Goal: Register for event/course

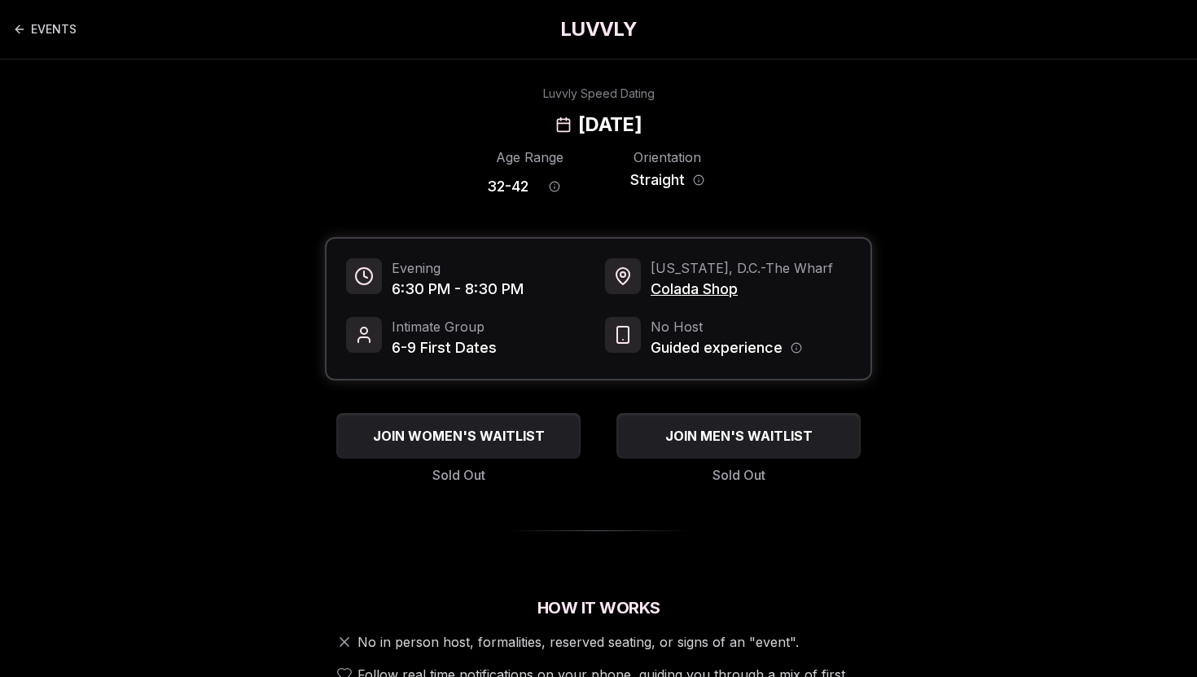
click at [590, 40] on h1 "LUVVLY" at bounding box center [598, 29] width 77 height 26
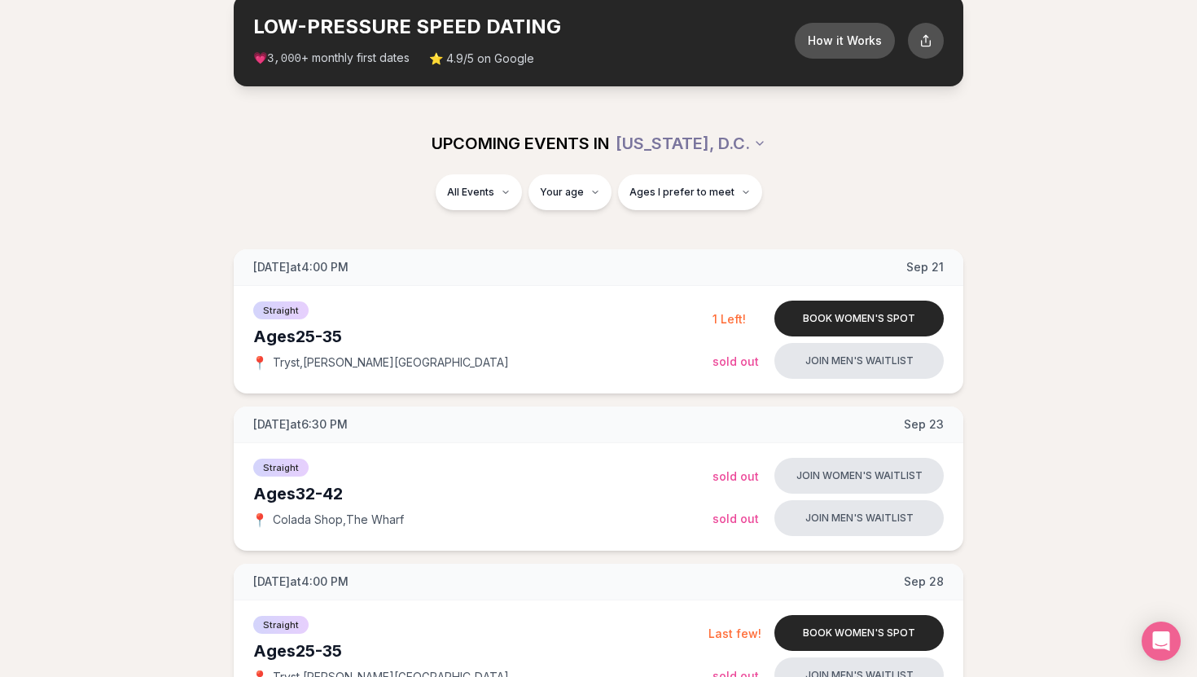
scroll to position [92, 0]
drag, startPoint x: 387, startPoint y: 361, endPoint x: 270, endPoint y: 358, distance: 117.3
click at [270, 358] on div "📍 Tryst , [PERSON_NAME][GEOGRAPHIC_DATA]" at bounding box center [482, 361] width 459 height 16
copy span "Tryst , [PERSON_NAME][GEOGRAPHIC_DATA]"
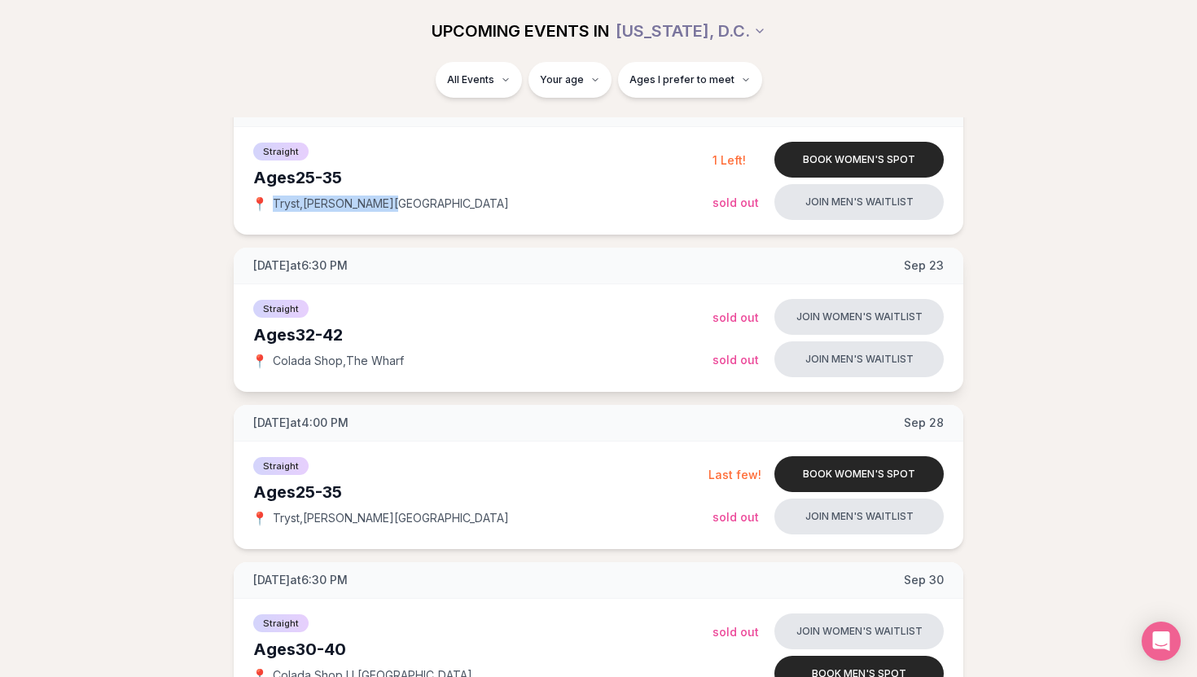
scroll to position [247, 0]
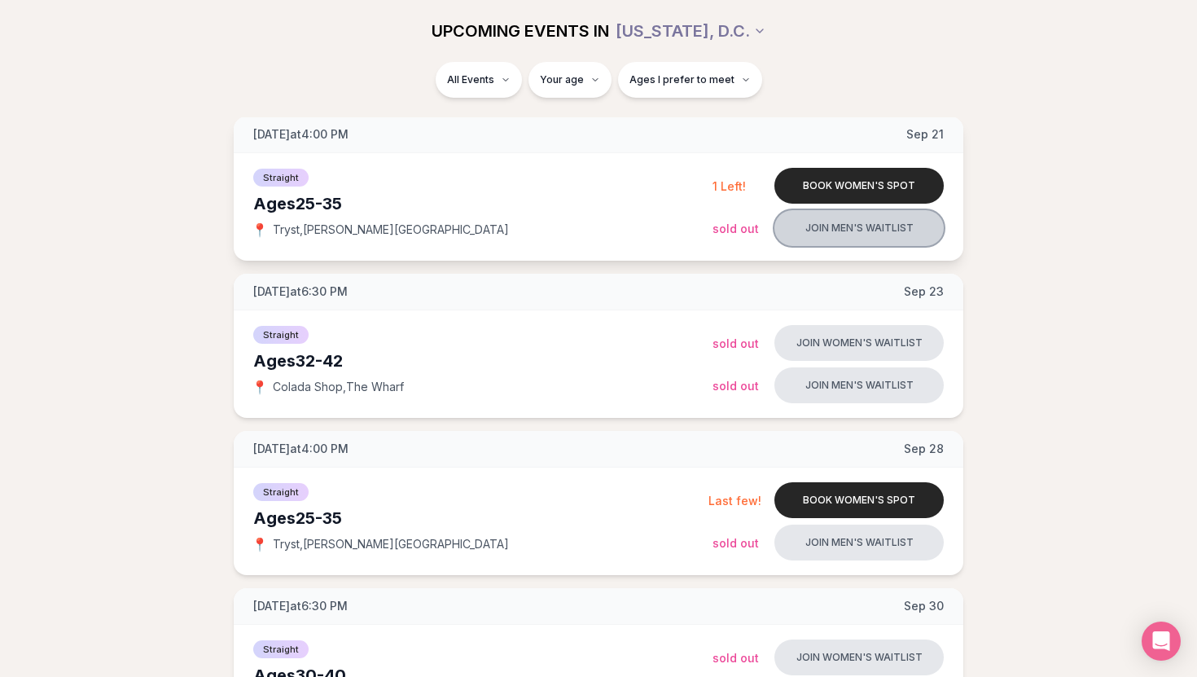
scroll to position [222, 0]
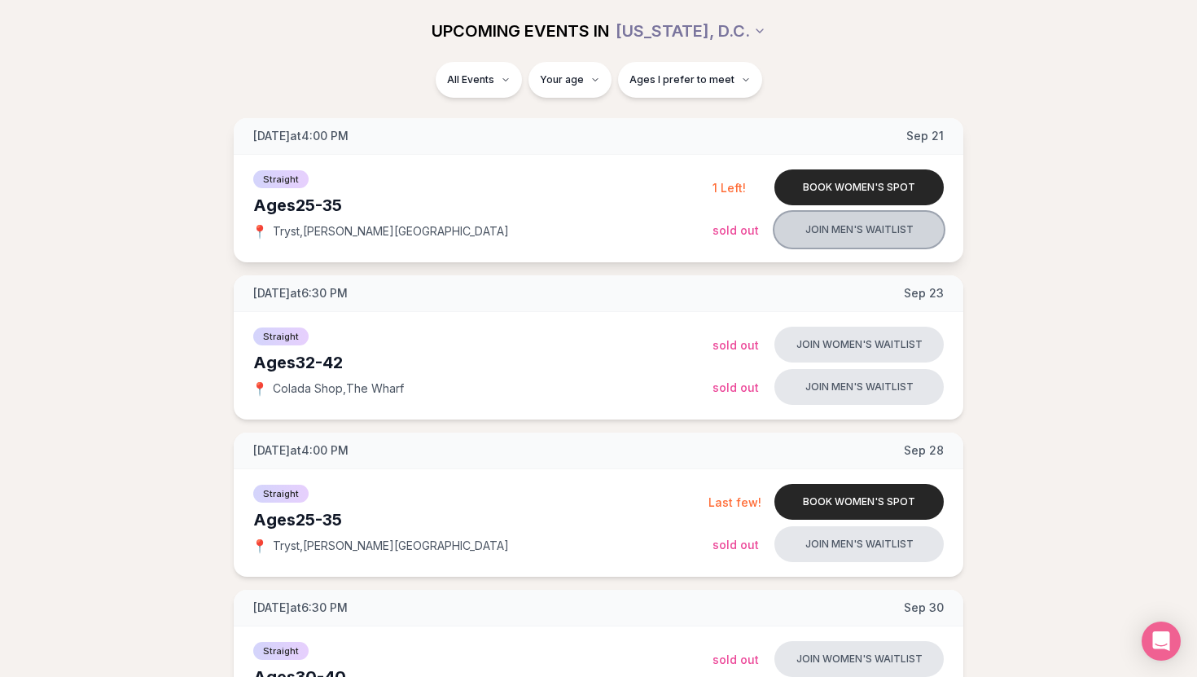
click at [857, 230] on button "Join men's waitlist" at bounding box center [858, 230] width 169 height 36
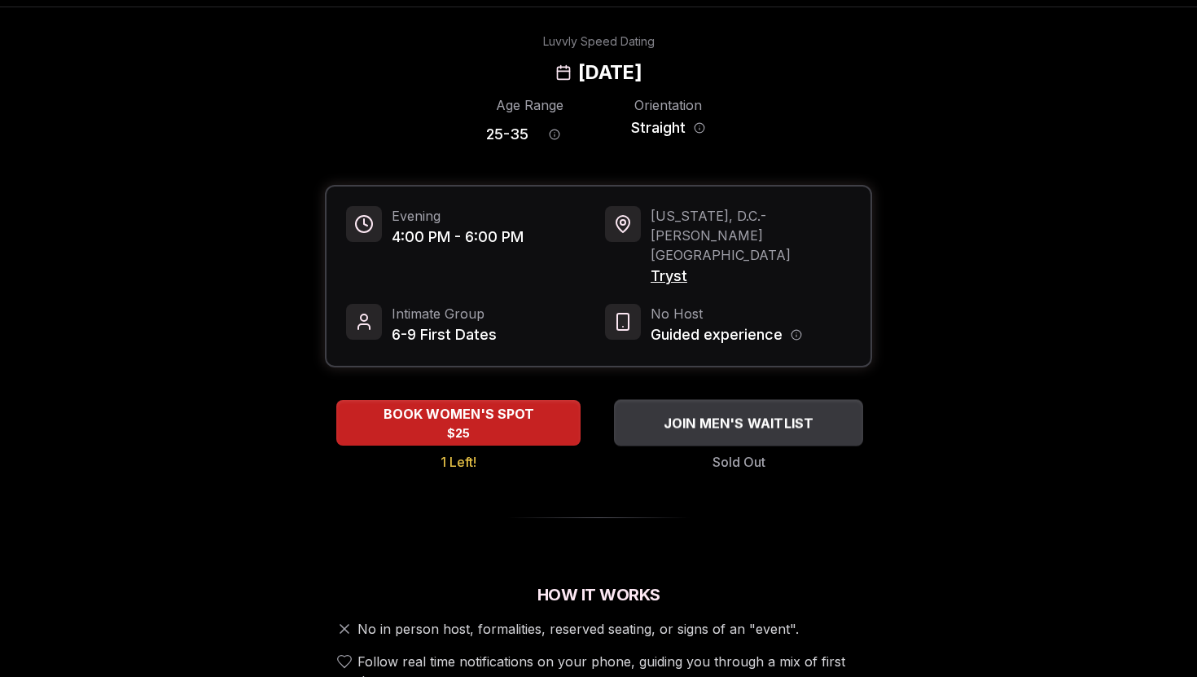
scroll to position [53, 0]
click at [717, 412] on span "JOIN MEN'S WAITLIST" at bounding box center [738, 422] width 157 height 20
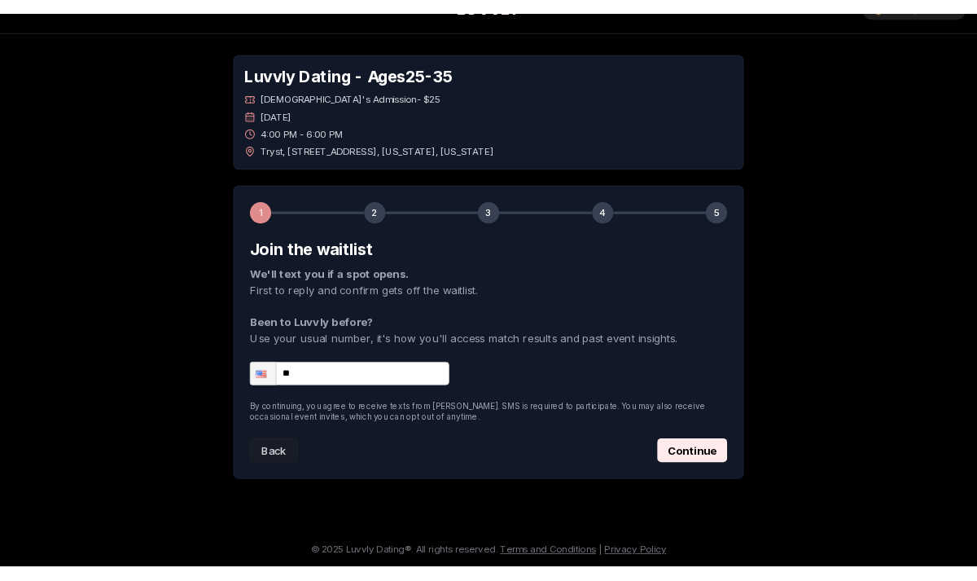
scroll to position [53, 0]
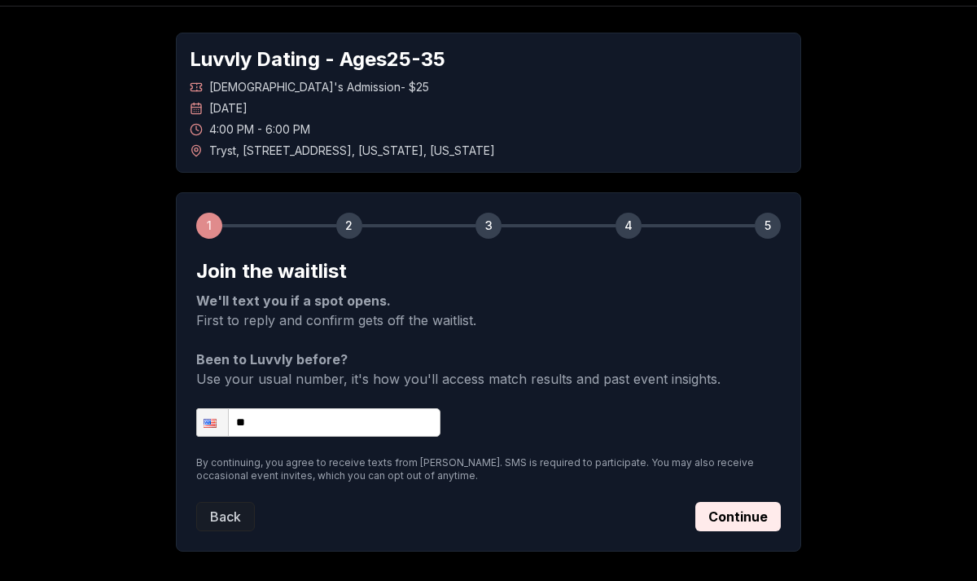
click at [318, 432] on input "**" at bounding box center [318, 422] width 244 height 29
type input "**********"
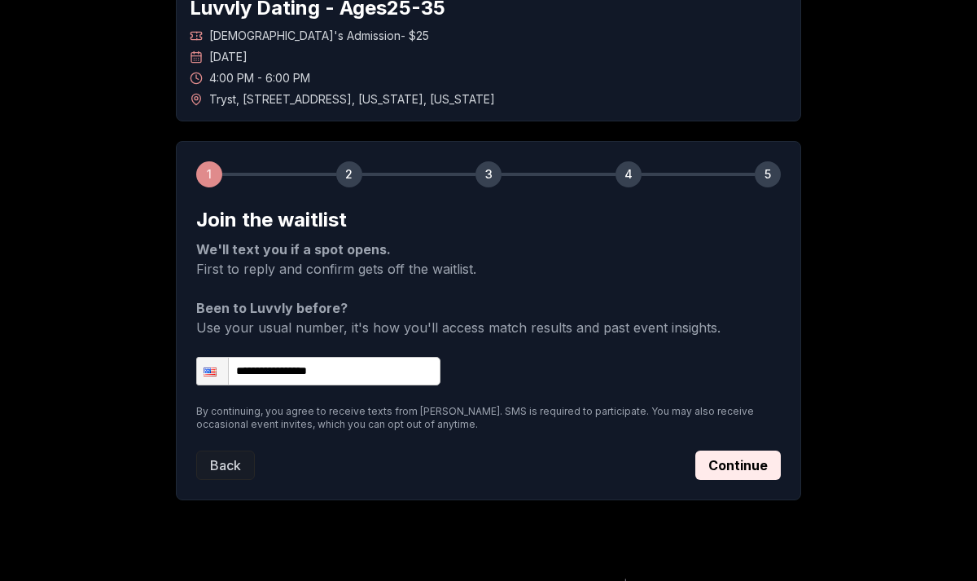
scroll to position [108, 0]
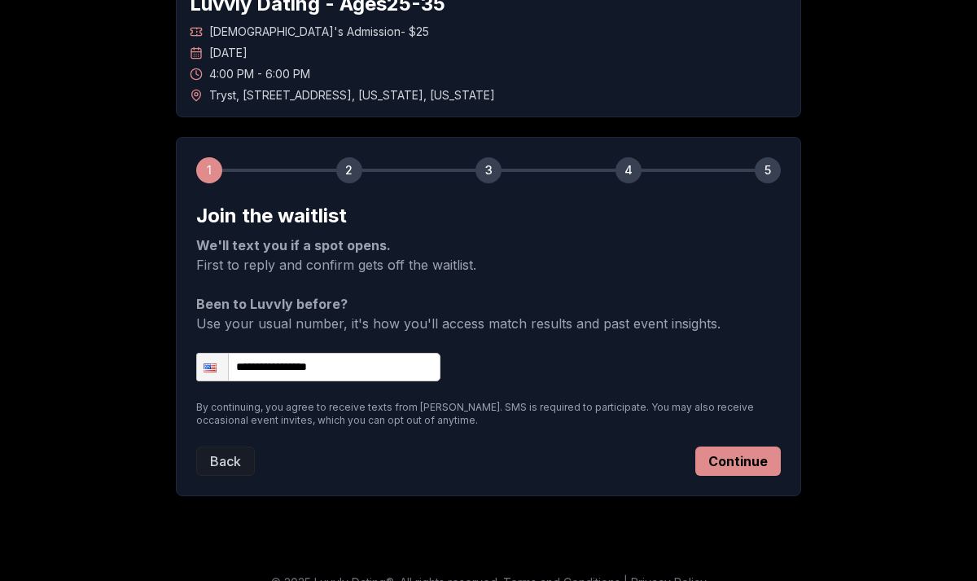
click at [767, 456] on button "Continue" at bounding box center [738, 460] width 86 height 29
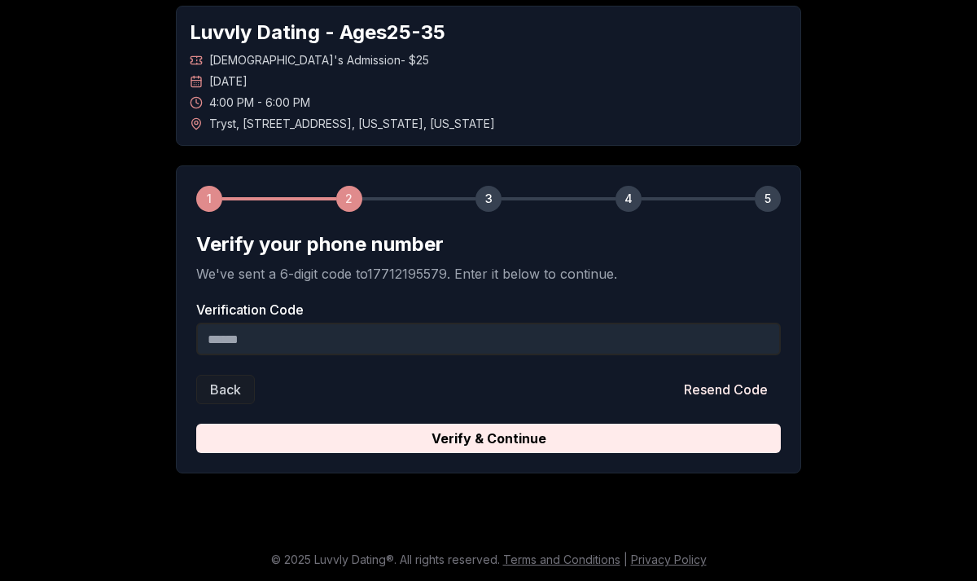
scroll to position [79, 0]
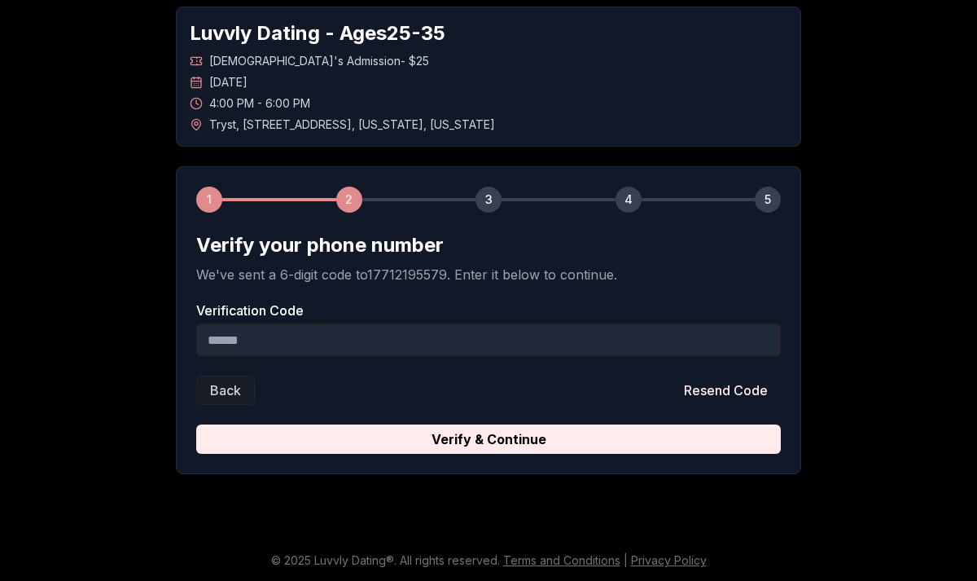
click at [283, 349] on input "Verification Code" at bounding box center [488, 339] width 585 height 33
